Goal: Task Accomplishment & Management: Complete application form

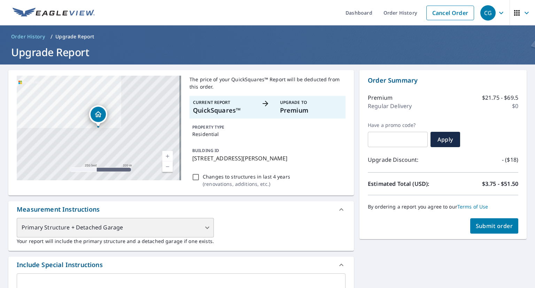
click at [204, 225] on div "Primary Structure + Detached Garage" at bounding box center [115, 227] width 197 height 19
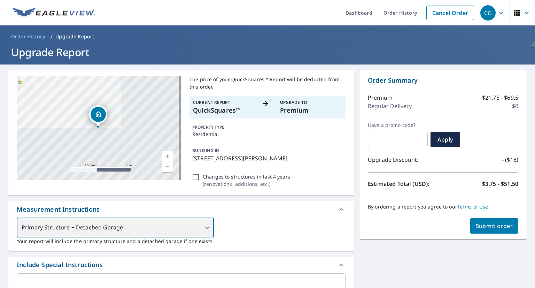
click at [205, 227] on div "Primary Structure + Detached Garage" at bounding box center [115, 227] width 197 height 19
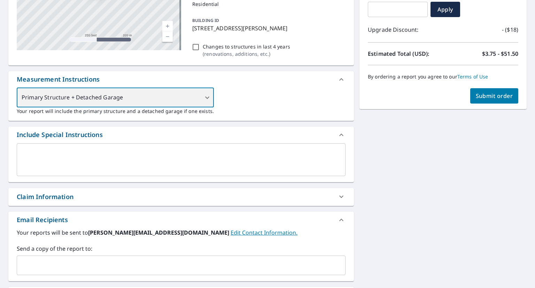
scroll to position [139, 0]
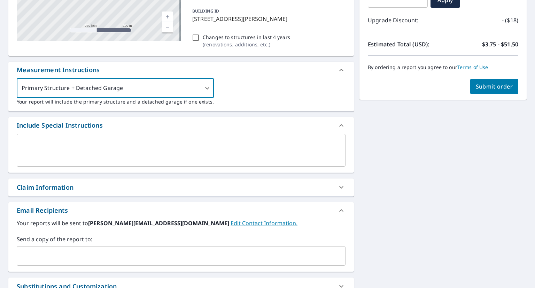
click at [150, 141] on textarea at bounding box center [181, 150] width 319 height 20
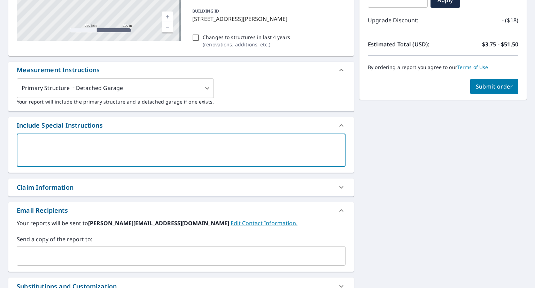
type textarea "I"
type textarea "x"
checkbox input "true"
type textarea "IN"
type textarea "x"
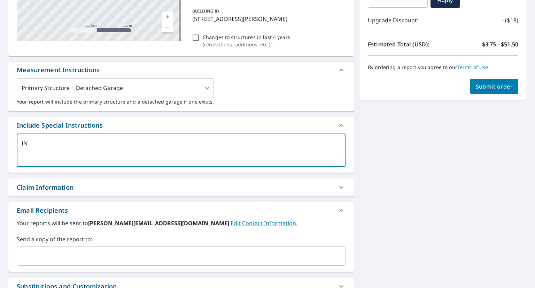
checkbox input "true"
type textarea "INC"
type textarea "x"
checkbox input "true"
type textarea "INCL"
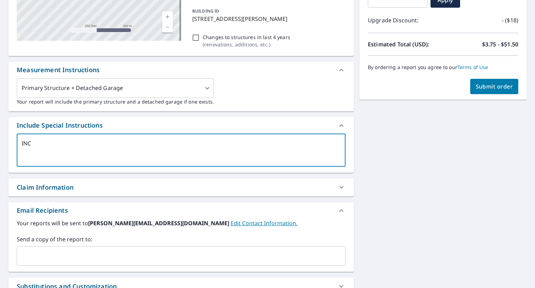
type textarea "x"
checkbox input "true"
type textarea "INCLU"
type textarea "x"
checkbox input "true"
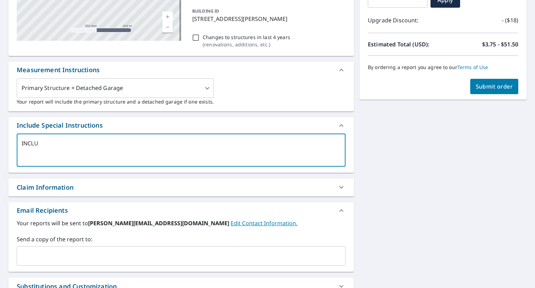
type textarea "INCLUD"
type textarea "x"
checkbox input "true"
type textarea "INCLUDE"
type textarea "x"
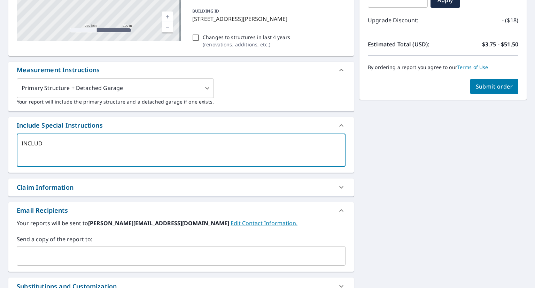
checkbox input "true"
type textarea "INCLUD"
type textarea "x"
checkbox input "true"
type textarea "INCLU"
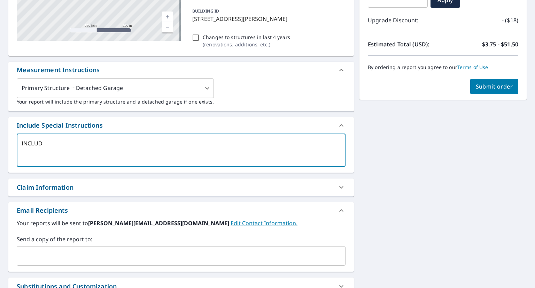
type textarea "x"
checkbox input "true"
type textarea "INCL"
type textarea "x"
checkbox input "true"
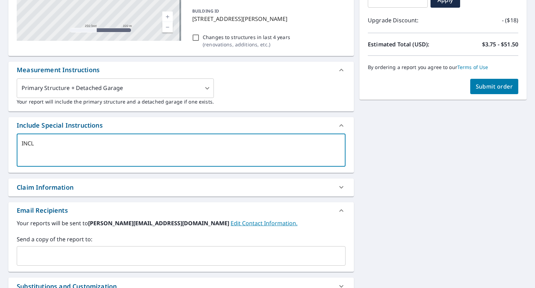
type textarea "INC"
type textarea "x"
checkbox input "true"
type textarea "IN"
type textarea "x"
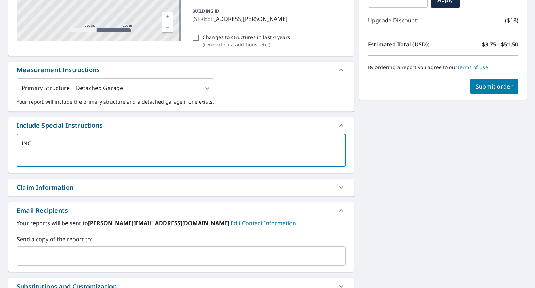
checkbox input "true"
type textarea "I"
type textarea "x"
checkbox input "true"
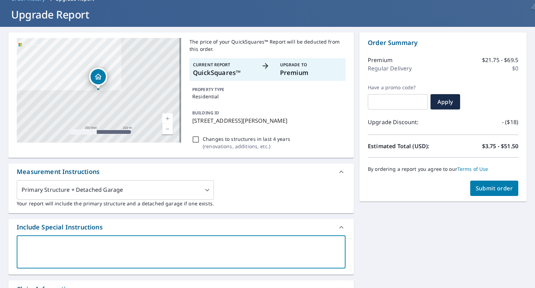
scroll to position [35, 0]
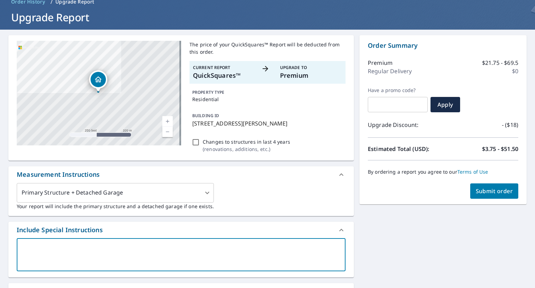
click at [482, 190] on span "Submit order" at bounding box center [494, 191] width 37 height 8
checkbox input "true"
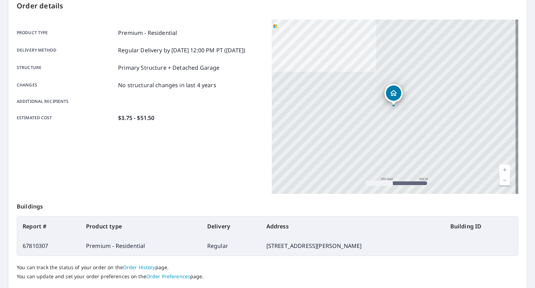
scroll to position [122, 0]
